Goal: Task Accomplishment & Management: Manage account settings

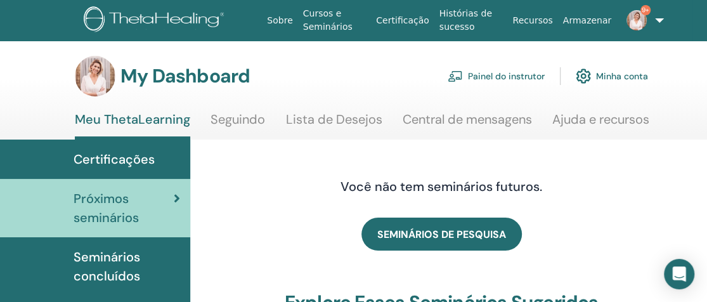
click at [504, 78] on link "Painel do instrutor" at bounding box center [496, 76] width 97 height 28
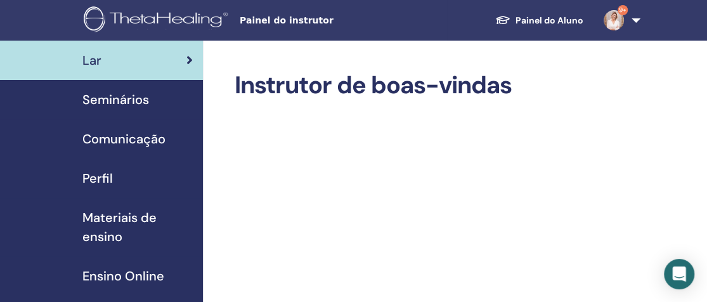
click at [134, 95] on span "Seminários" at bounding box center [115, 99] width 67 height 19
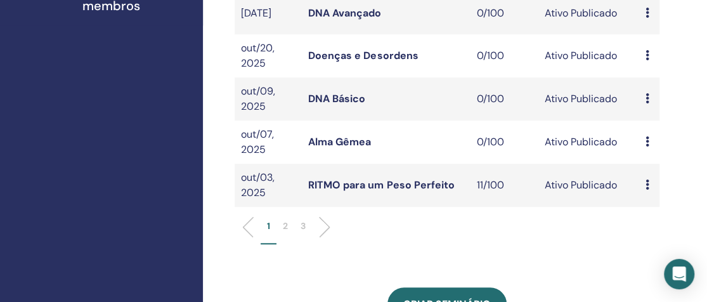
scroll to position [464, 0]
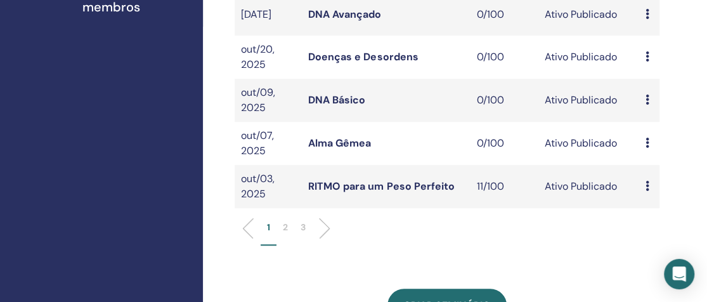
click at [285, 234] on p "2" at bounding box center [285, 227] width 5 height 13
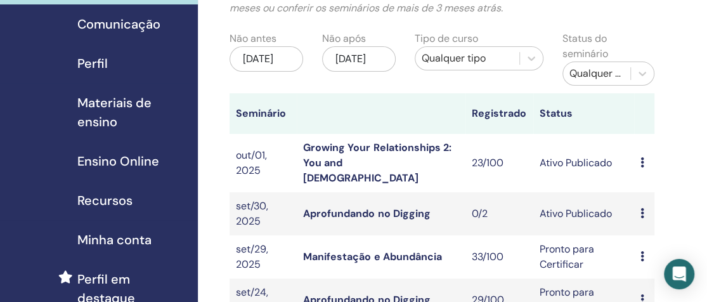
scroll to position [115, 5]
click at [348, 151] on link "Growing Your Relationships 2: You and God" at bounding box center [377, 163] width 148 height 44
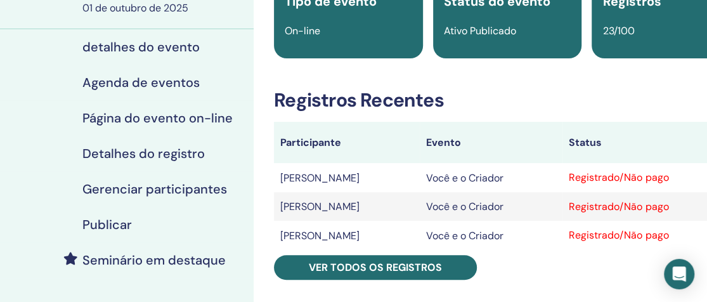
scroll to position [123, 0]
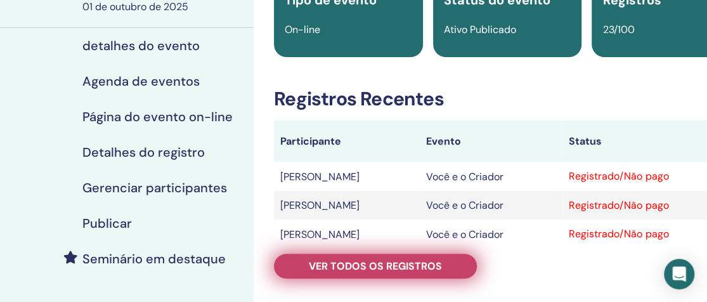
click at [394, 263] on font "Ver todos os registros" at bounding box center [375, 265] width 133 height 13
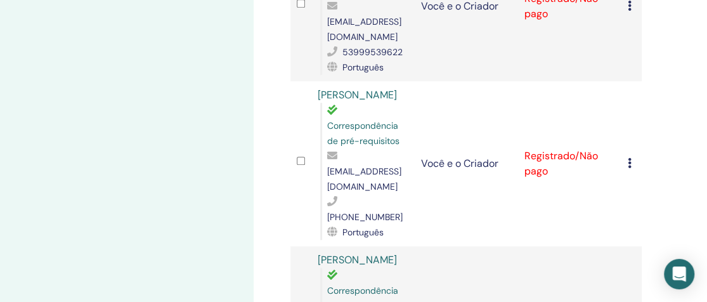
scroll to position [2966, 0]
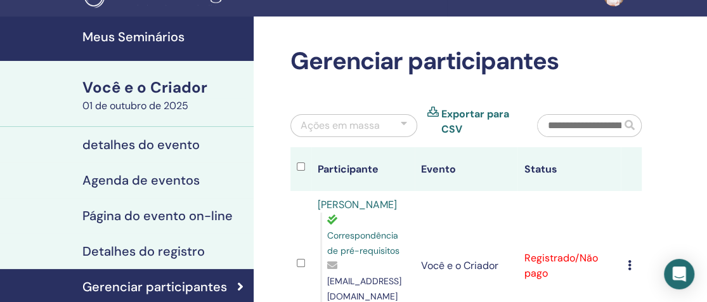
scroll to position [0, 0]
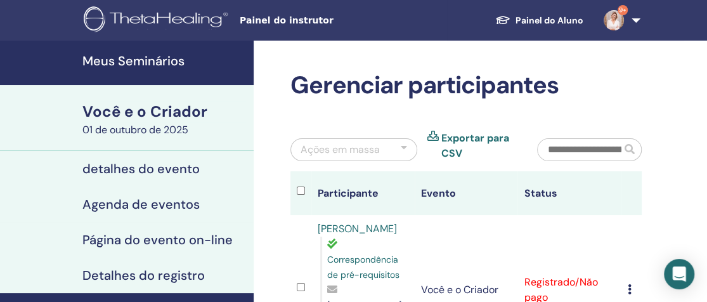
click at [170, 124] on font "01 de outubro de 2025" at bounding box center [135, 129] width 106 height 13
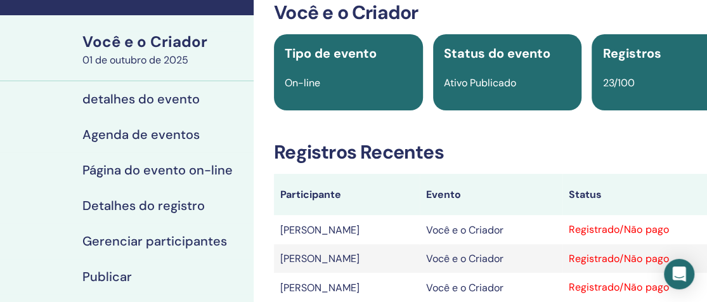
scroll to position [81, 0]
